Goal: Information Seeking & Learning: Understand process/instructions

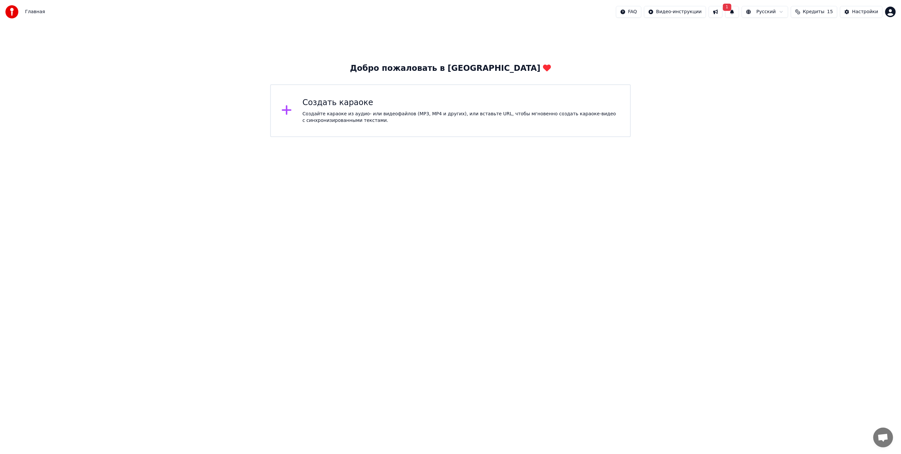
click at [731, 8] on span "1" at bounding box center [727, 7] width 9 height 7
click at [786, 32] on button "Обновить" at bounding box center [791, 33] width 35 height 12
click at [693, 12] on html "Главная FAQ Видео-инструкции Русский Кредиты 15 Настройки Добро пожаловать в Yo…" at bounding box center [450, 68] width 901 height 137
click at [696, 25] on div "Инструкция по быстрому запуску" at bounding box center [694, 26] width 99 height 11
